Goal: Transaction & Acquisition: Obtain resource

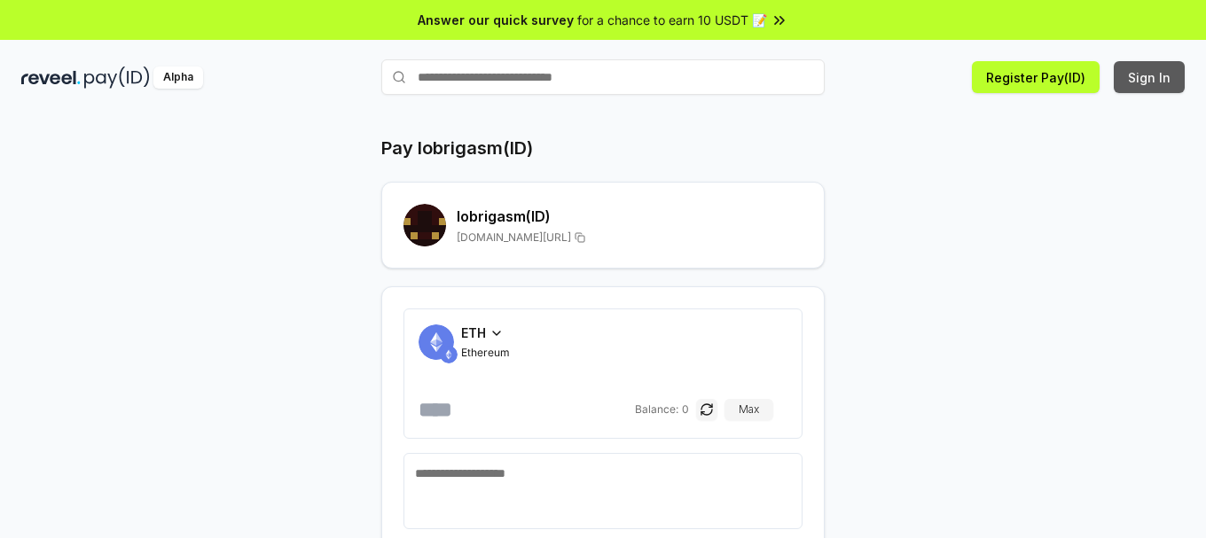
click at [1152, 77] on button "Sign In" at bounding box center [1148, 77] width 71 height 32
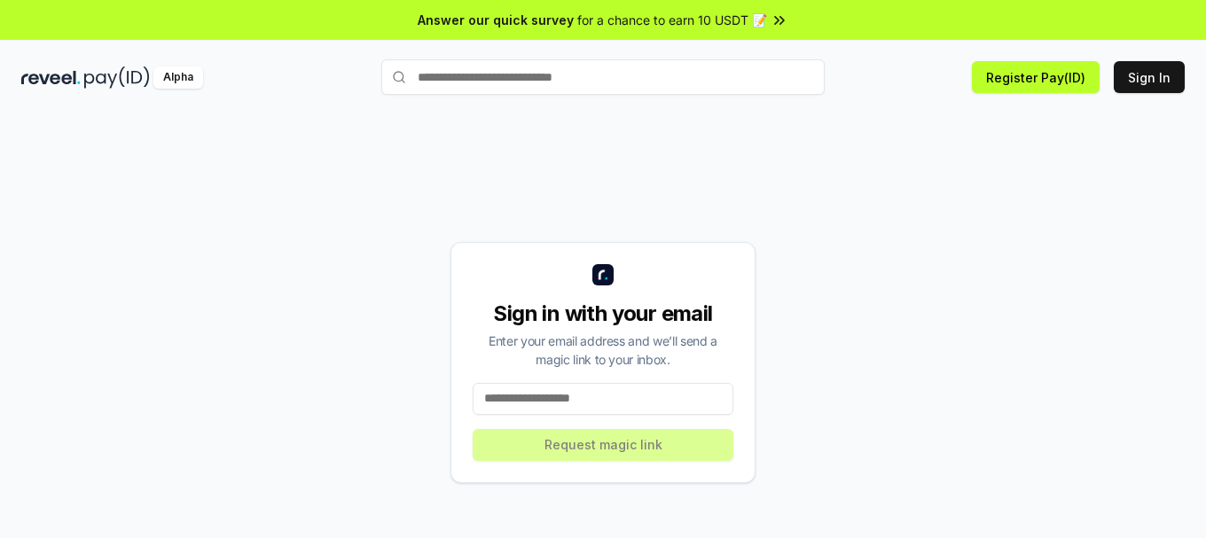
click at [546, 399] on input at bounding box center [602, 399] width 261 height 32
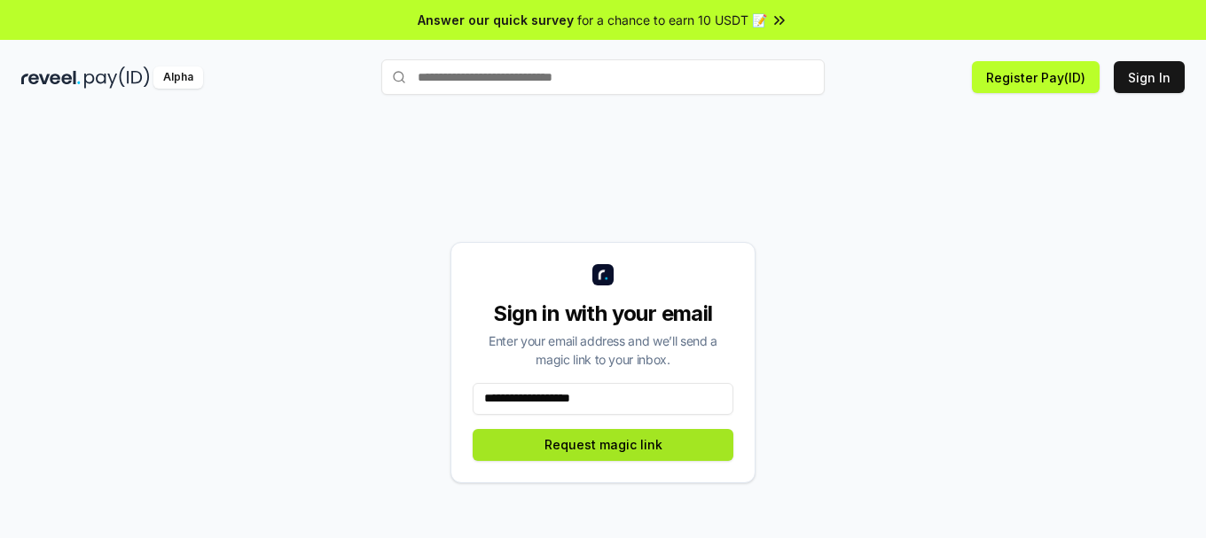
type input "**********"
click at [582, 449] on button "Request magic link" at bounding box center [602, 445] width 261 height 32
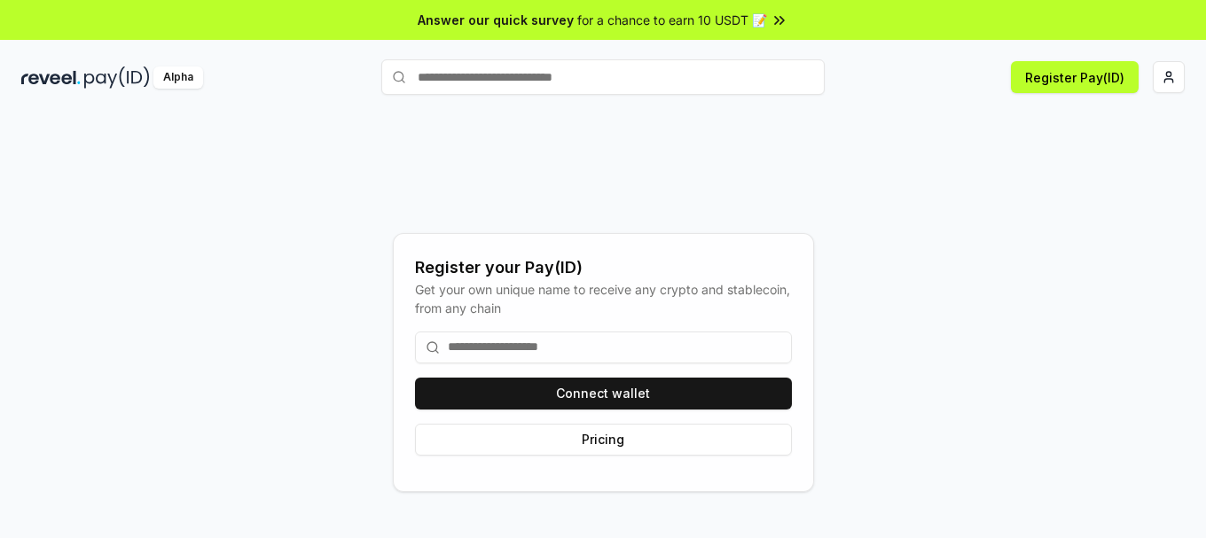
click at [576, 345] on input at bounding box center [603, 348] width 377 height 32
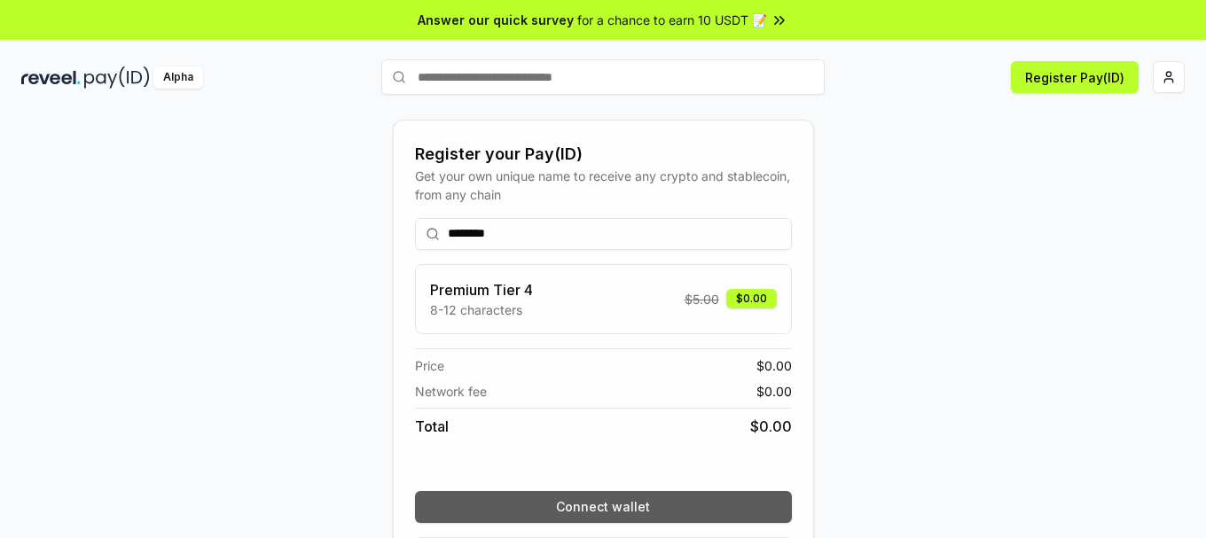
type input "********"
click at [604, 511] on button "Connect wallet" at bounding box center [603, 507] width 377 height 32
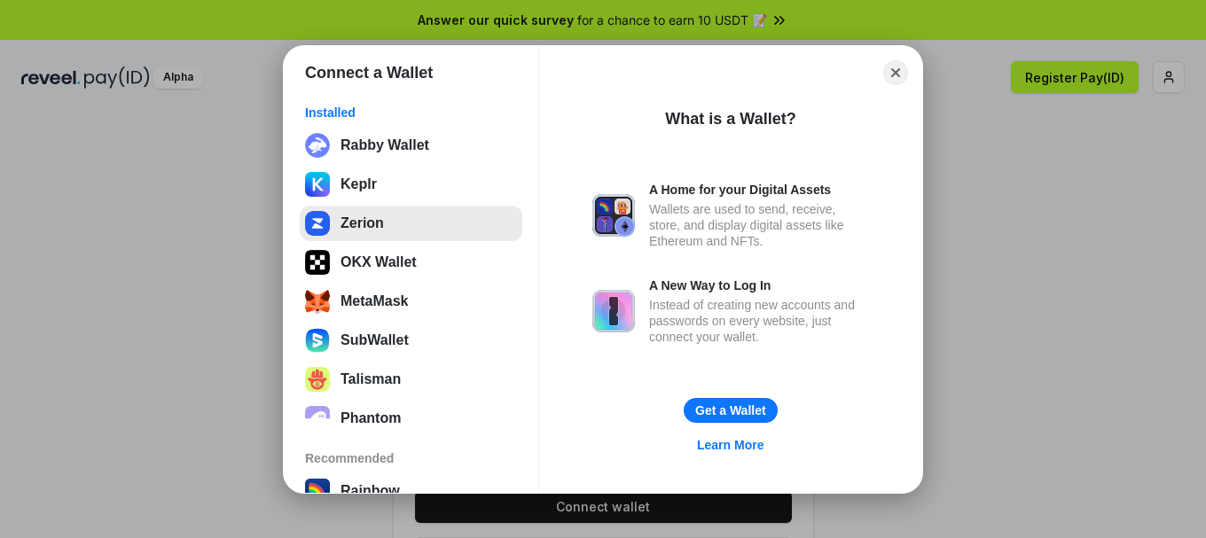
click at [363, 224] on button "Zerion" at bounding box center [411, 223] width 223 height 35
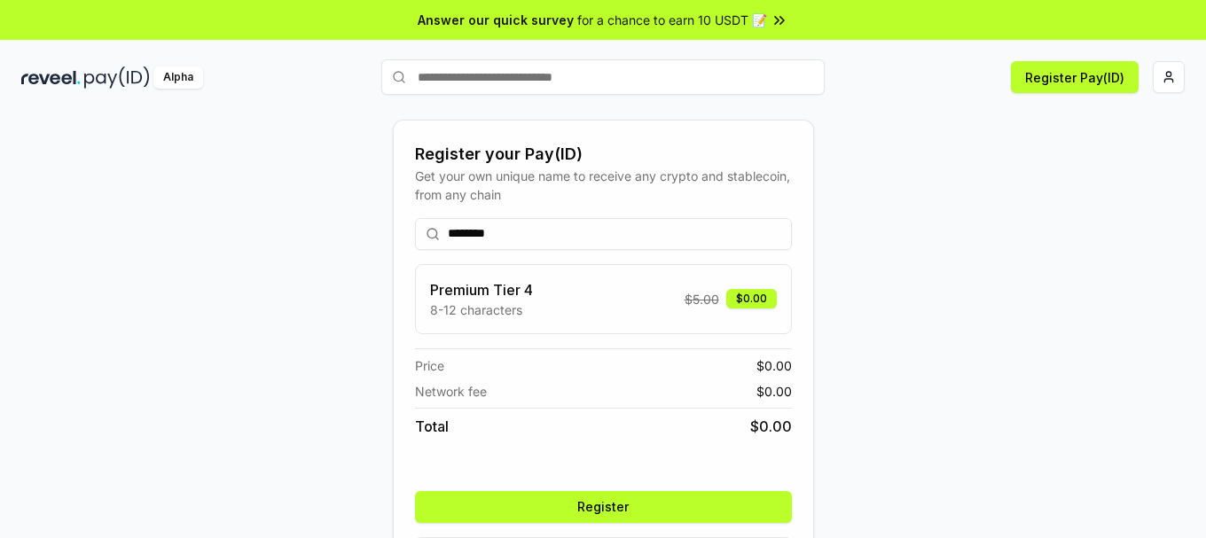
click at [652, 492] on button "Register" at bounding box center [603, 507] width 377 height 32
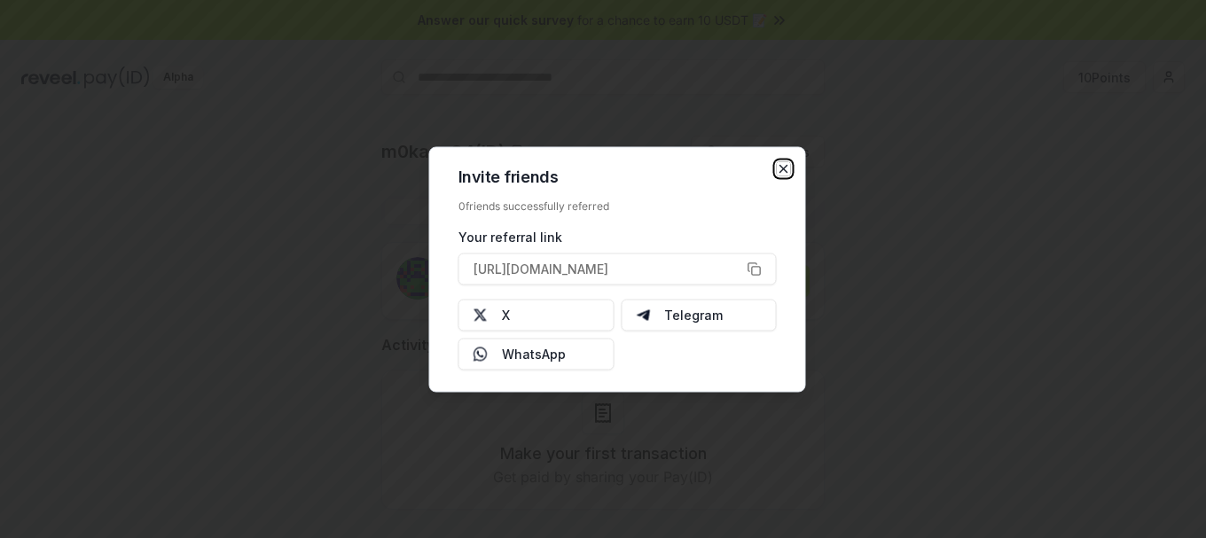
click at [785, 170] on icon "button" at bounding box center [783, 168] width 7 height 7
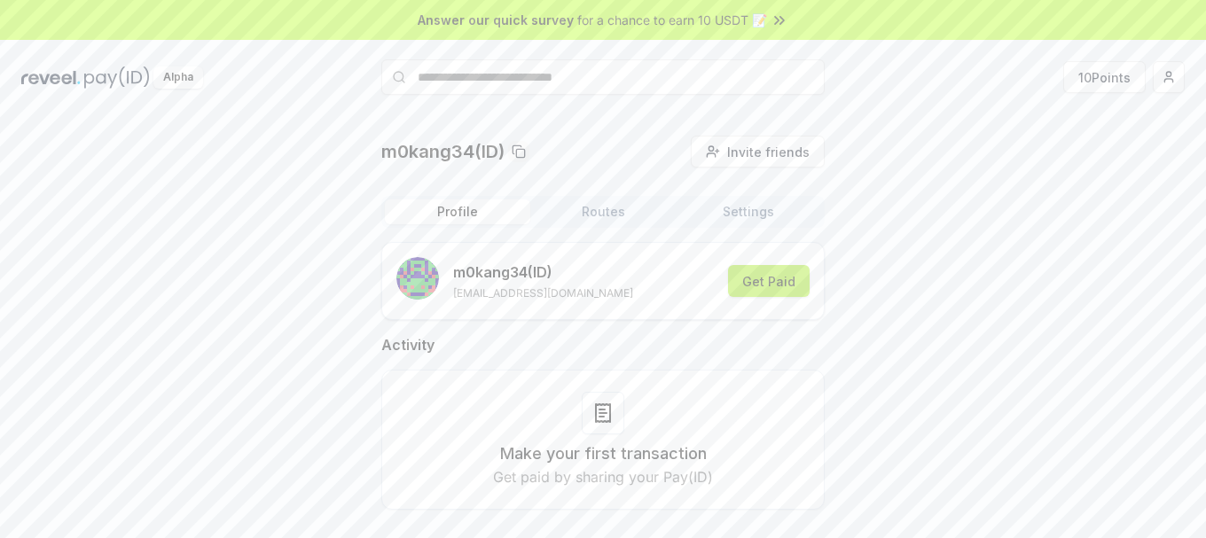
click at [777, 283] on button "Get Paid" at bounding box center [769, 281] width 82 height 32
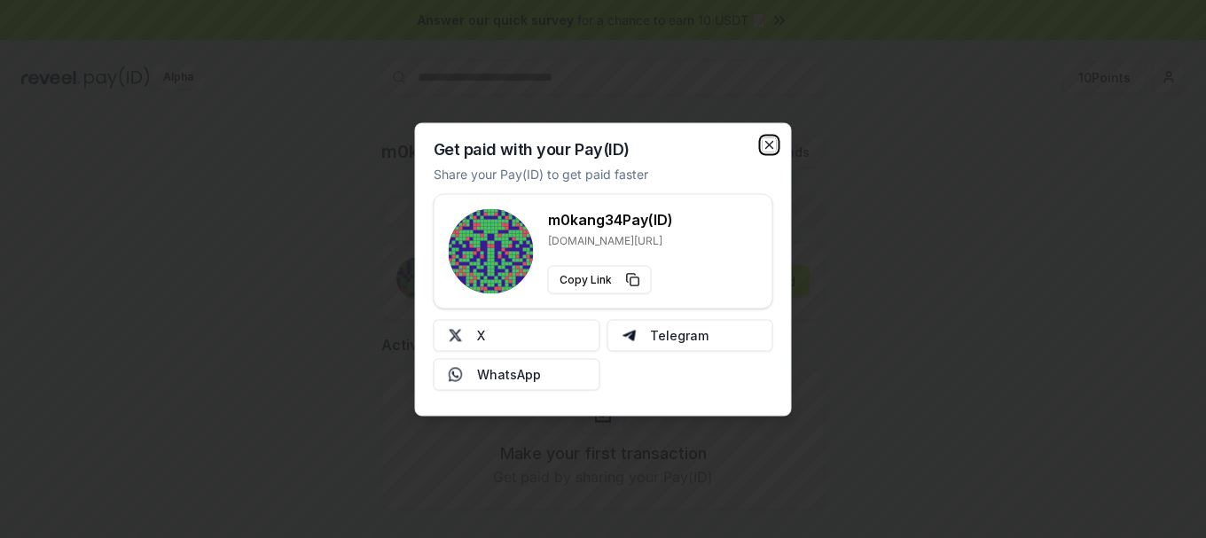
click at [772, 147] on icon "button" at bounding box center [769, 144] width 7 height 7
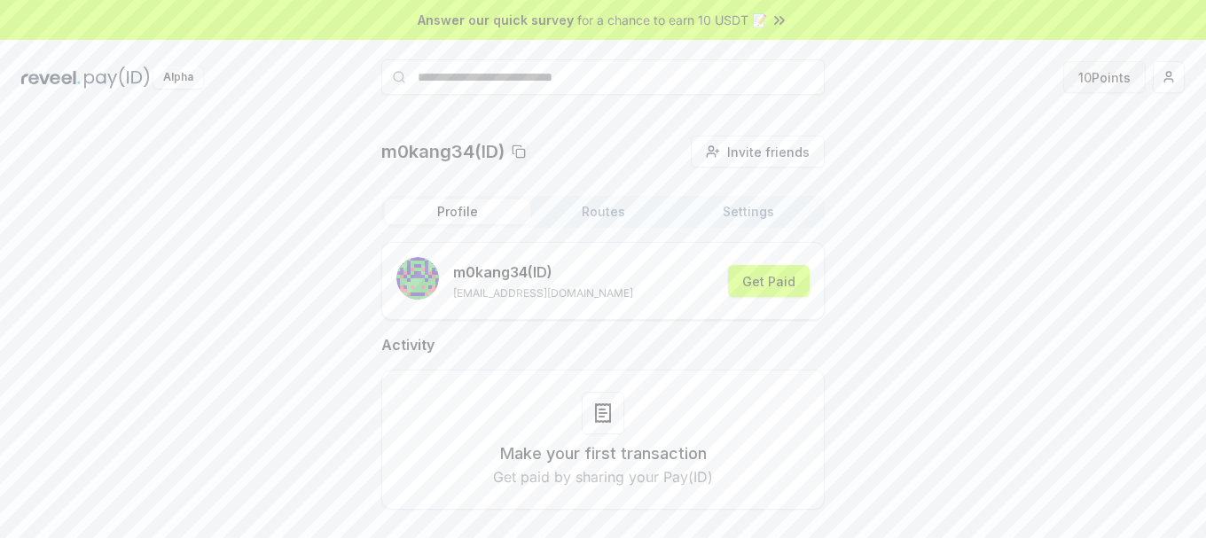
click at [1114, 71] on button "10 Points" at bounding box center [1104, 77] width 82 height 32
